Goal: Task Accomplishment & Management: Complete application form

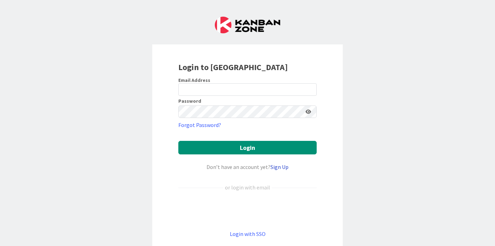
click at [281, 169] on link "Sign Up" at bounding box center [279, 167] width 18 height 7
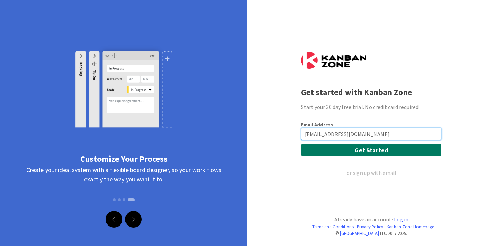
type input "[EMAIL_ADDRESS][DOMAIN_NAME]"
click at [371, 151] on button "Get Started" at bounding box center [371, 150] width 140 height 13
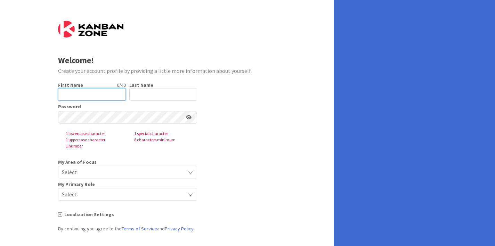
click at [76, 96] on input "text" at bounding box center [92, 94] width 68 height 13
type input "Josh"
click at [147, 92] on input "text" at bounding box center [163, 94] width 68 height 13
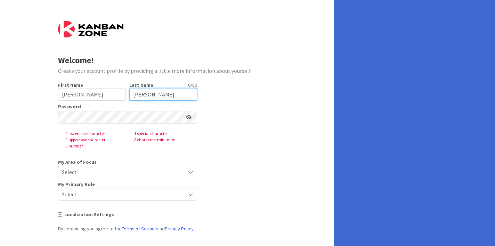
type input "Krause"
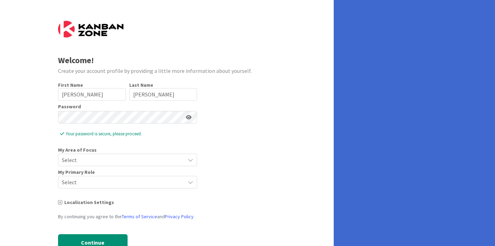
click at [94, 164] on span "Select" at bounding box center [122, 160] width 120 height 10
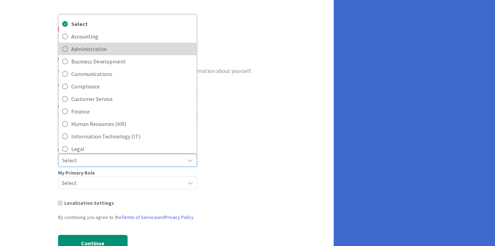
click at [66, 49] on icon at bounding box center [65, 49] width 6 height 10
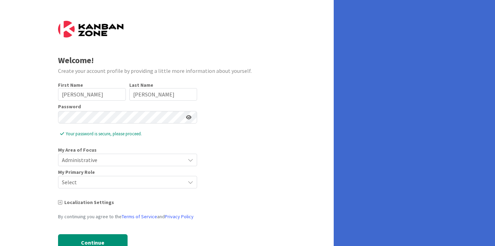
click at [108, 162] on span "Administrative" at bounding box center [122, 160] width 120 height 10
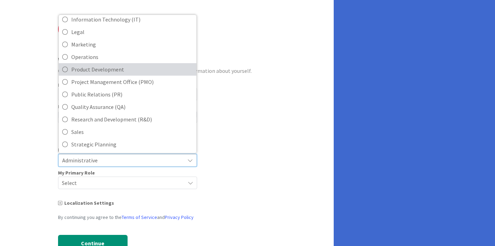
scroll to position [117, 0]
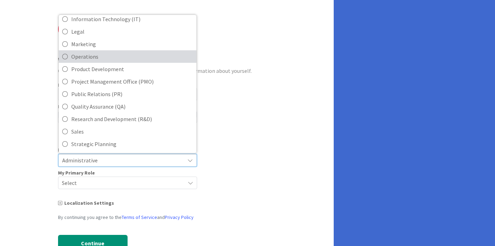
click at [67, 57] on icon at bounding box center [65, 56] width 6 height 10
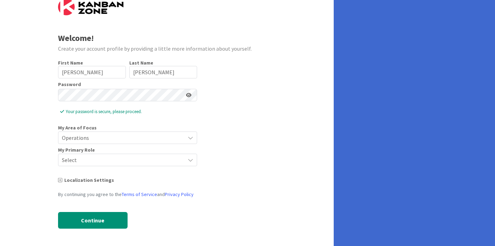
scroll to position [22, 0]
click at [79, 155] on span "Select" at bounding box center [122, 160] width 120 height 10
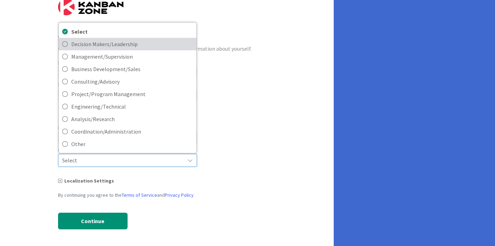
click at [68, 46] on link "Decision Makers/Leadership" at bounding box center [128, 44] width 138 height 13
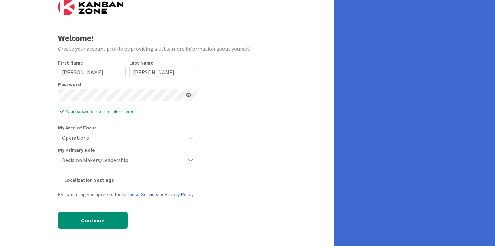
click at [89, 161] on span "Decision Makers/Leadership" at bounding box center [122, 160] width 120 height 10
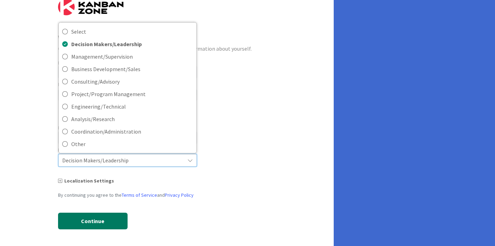
click at [97, 225] on button "Continue" at bounding box center [92, 221] width 69 height 17
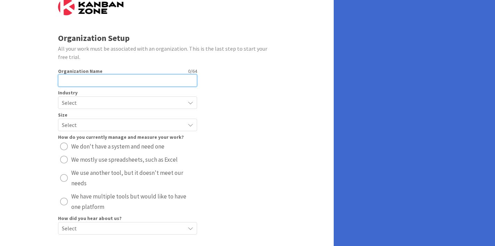
click at [98, 80] on input "text" at bounding box center [127, 80] width 139 height 13
type input "Trinity Academy"
click at [113, 103] on span "Select" at bounding box center [122, 103] width 120 height 10
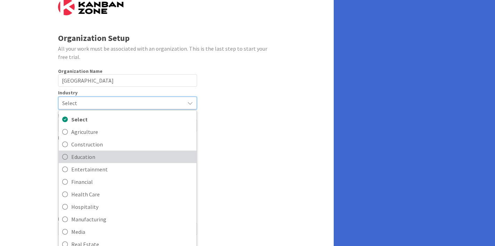
click at [87, 156] on span "Education" at bounding box center [132, 157] width 122 height 10
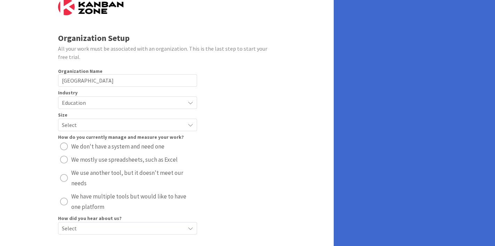
click at [77, 125] on span "Select" at bounding box center [122, 125] width 120 height 10
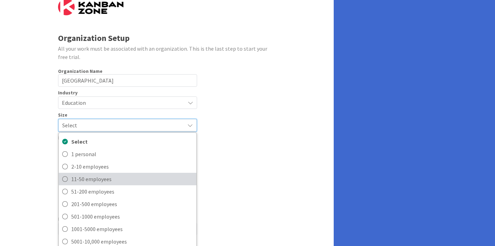
click at [66, 179] on icon at bounding box center [65, 179] width 6 height 10
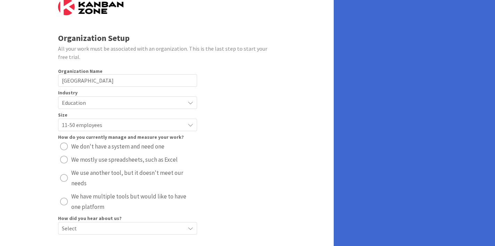
click at [65, 159] on div "radio" at bounding box center [64, 160] width 8 height 8
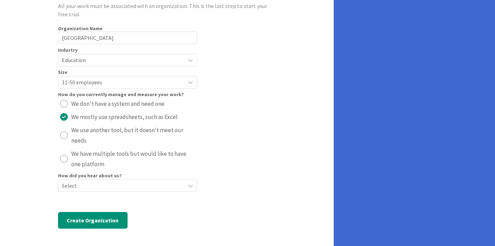
scroll to position [0, 0]
click at [103, 184] on span "Select" at bounding box center [122, 186] width 120 height 10
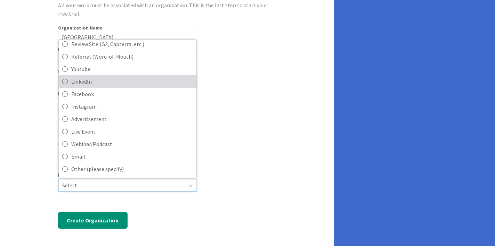
scroll to position [70, 0]
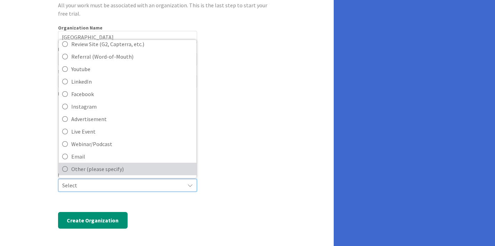
click at [82, 169] on span "Other (please specify)" at bounding box center [132, 169] width 122 height 10
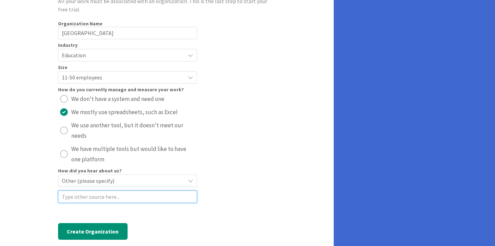
click at [84, 201] on input at bounding box center [127, 197] width 139 height 13
type input "NMC"
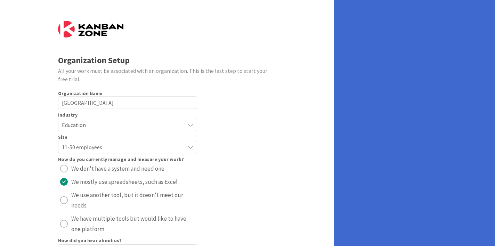
scroll to position [0, 0]
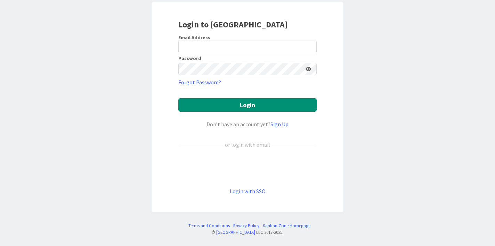
scroll to position [43, 0]
click at [243, 170] on div "Sign in with Google. Opens in new tab" at bounding box center [247, 168] width 138 height 15
